Goal: Transaction & Acquisition: Book appointment/travel/reservation

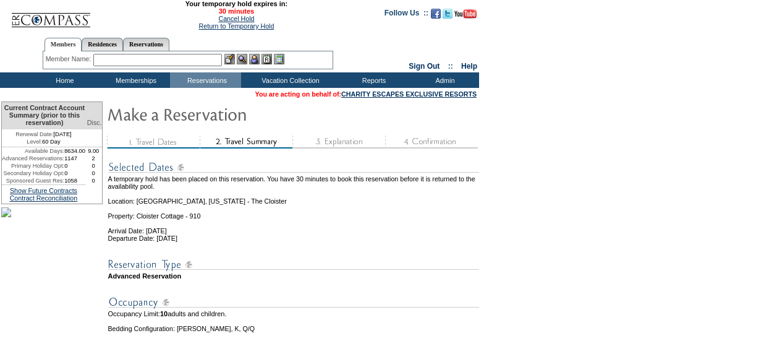
scroll to position [202, 0]
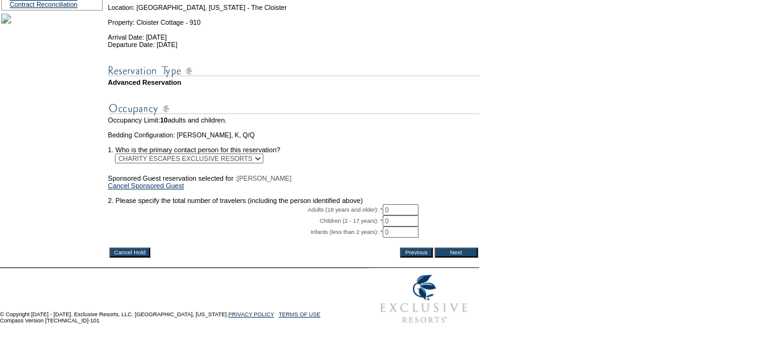
click at [408, 215] on input "0" at bounding box center [401, 209] width 36 height 11
type input "2"
click at [542, 203] on form "29:24 Your temporary hold expires in: 30 minutes Cancel Hold Return to Temporar…" at bounding box center [391, 67] width 782 height 523
click at [474, 257] on input "Next" at bounding box center [456, 252] width 43 height 10
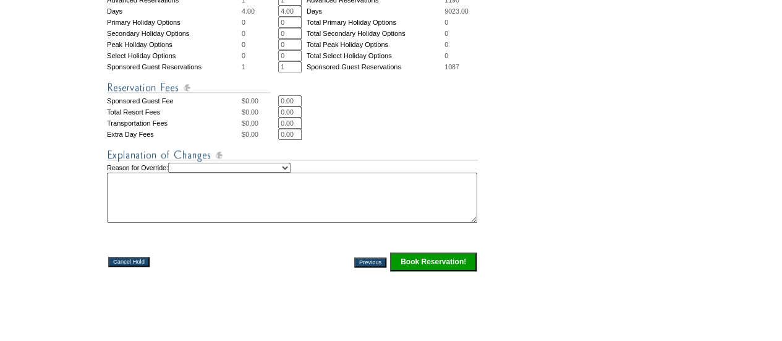
scroll to position [578, 0]
click at [271, 162] on img at bounding box center [292, 154] width 371 height 15
click at [271, 172] on select "Creating Continuous Stay Days Rebooked After Cancellation Editing Occupant Expe…" at bounding box center [229, 167] width 122 height 10
click at [190, 172] on select "Creating Continuous Stay Days Rebooked After Cancellation Editing Occupant Expe…" at bounding box center [229, 167] width 122 height 10
click at [277, 172] on select "Creating Continuous Stay Days Rebooked After Cancellation Editing Occupant Expe…" at bounding box center [229, 167] width 122 height 10
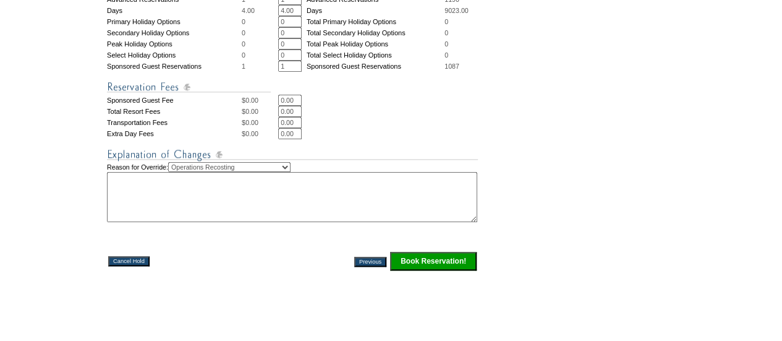
select select "1039"
click at [190, 172] on select "Creating Continuous Stay Days Rebooked After Cancellation Editing Occupant Expe…" at bounding box center [229, 167] width 122 height 10
click at [224, 215] on textarea at bounding box center [292, 197] width 370 height 50
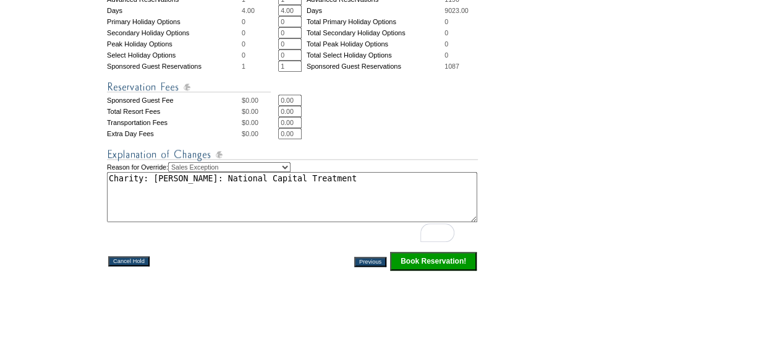
type textarea "Charity: Lisa Gundling: National Capital Treatment"
click at [461, 270] on input "Book Reservation!" at bounding box center [433, 261] width 87 height 19
